Goal: Navigation & Orientation: Find specific page/section

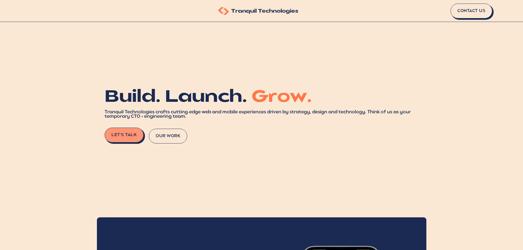
click at [176, 135] on button "Our Work" at bounding box center [168, 136] width 38 height 15
click at [162, 140] on button "Our Work" at bounding box center [168, 136] width 38 height 15
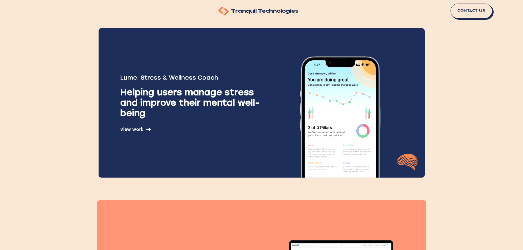
click at [156, 134] on div "Lume: Stress & Wellness Coach Helping users manage stress and improve their men…" at bounding box center [262, 103] width 326 height 150
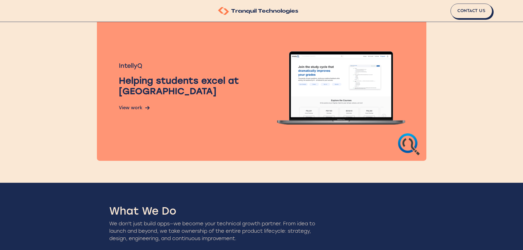
scroll to position [381, 0]
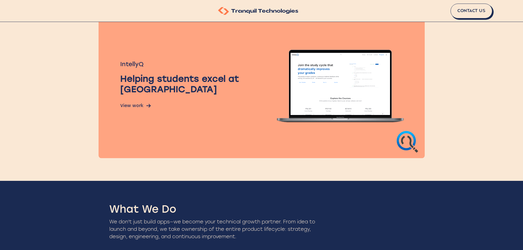
click at [133, 101] on div "IntellyQ Helping students excel at university View work" at bounding box center [194, 84] width 149 height 48
